Goal: Find specific page/section: Find specific page/section

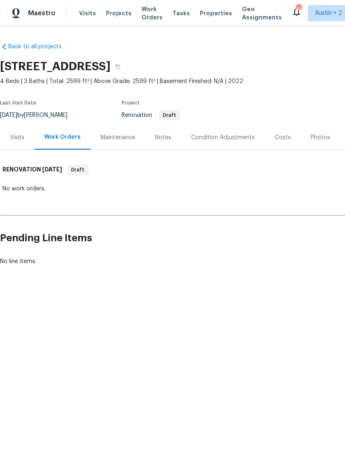
click at [19, 126] on div "Visits" at bounding box center [17, 137] width 34 height 24
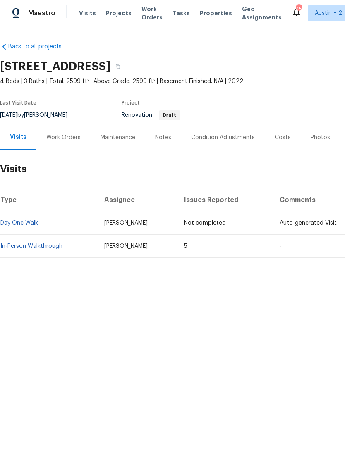
click at [26, 246] on link "In-Person Walkthrough" at bounding box center [31, 246] width 62 height 6
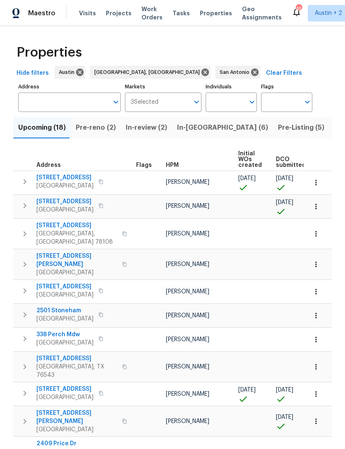
click at [97, 133] on span "Pre-reno (2)" at bounding box center [96, 128] width 40 height 12
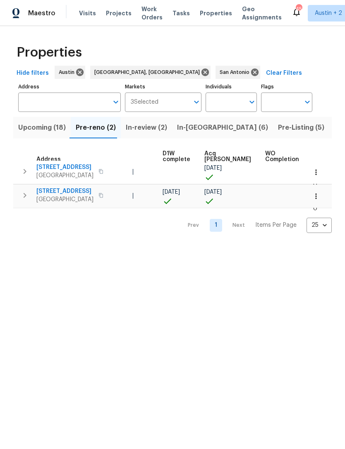
scroll to position [5, 114]
click at [320, 169] on button "button" at bounding box center [316, 172] width 18 height 18
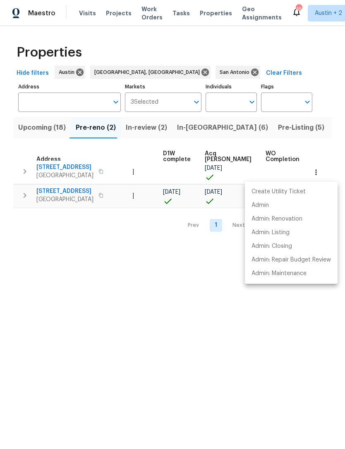
click at [258, 328] on div at bounding box center [172, 224] width 345 height 449
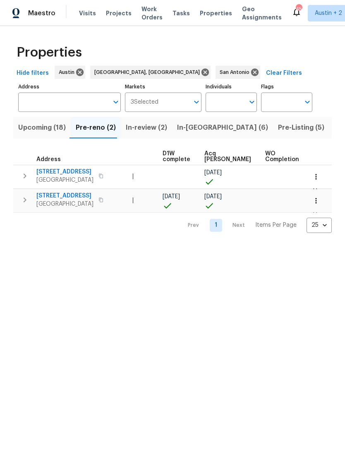
scroll to position [0, 114]
click at [318, 175] on icon "button" at bounding box center [316, 177] width 8 height 8
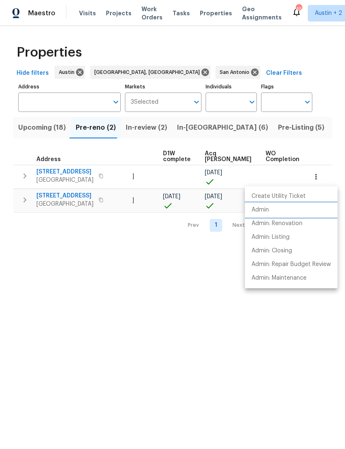
click at [271, 212] on li "Admin" at bounding box center [291, 210] width 93 height 14
